Goal: Check status: Check status

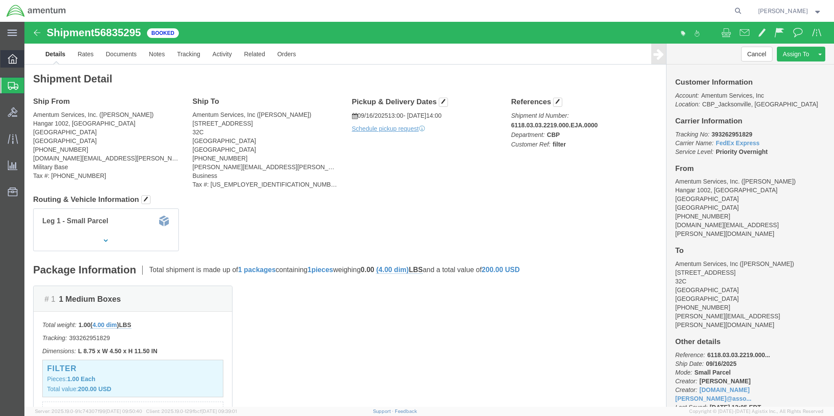
click at [14, 60] on icon at bounding box center [13, 59] width 10 height 10
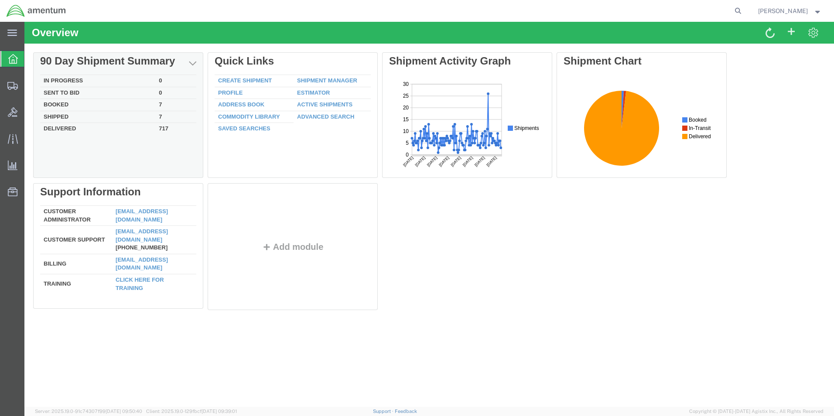
click at [62, 114] on td "Shipped" at bounding box center [97, 117] width 115 height 12
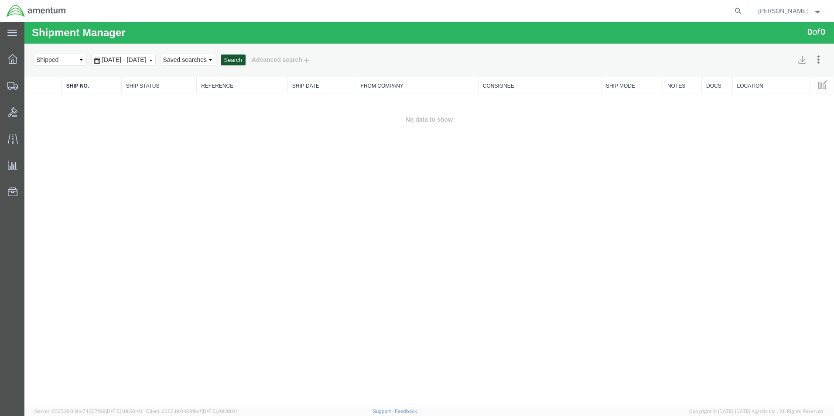
click at [246, 55] on button "Search" at bounding box center [233, 60] width 25 height 11
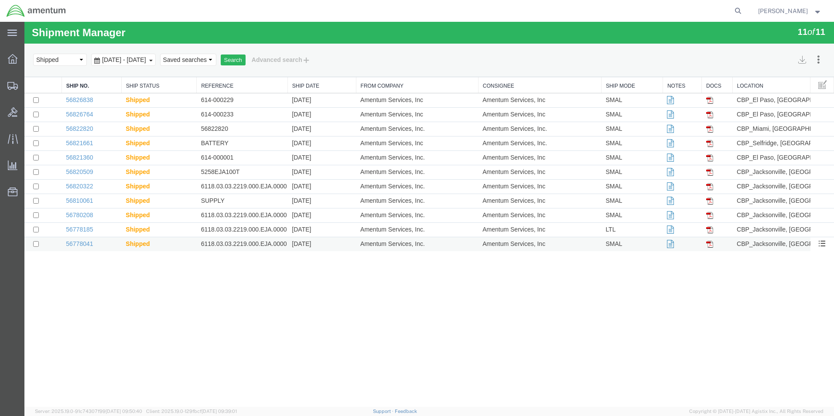
click at [279, 243] on td "6118.03.03.2219.000.EJA.0000" at bounding box center [242, 244] width 91 height 14
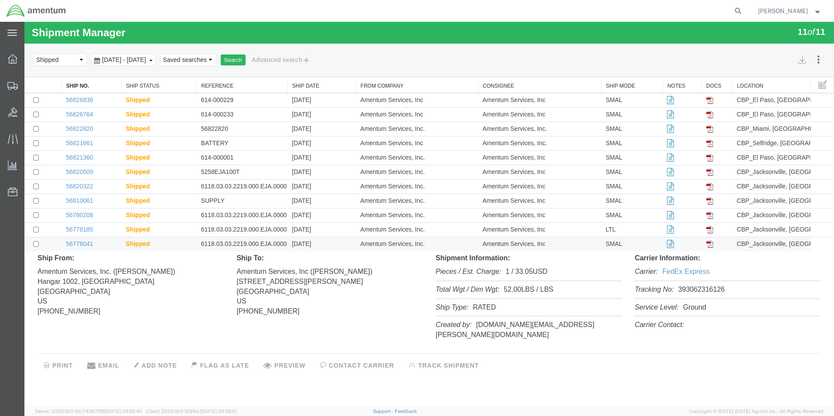
click at [696, 290] on li "Tracking No: 393062316126" at bounding box center [728, 290] width 186 height 18
copy li "393062316126"
click at [772, 353] on div "PRINT EMAIL ADD NOTE FLAG AS LATE PREVIEW CONTACT CARRIER TRACK SHIPMENT" at bounding box center [429, 363] width 783 height 20
